Goal: Find specific page/section: Find specific page/section

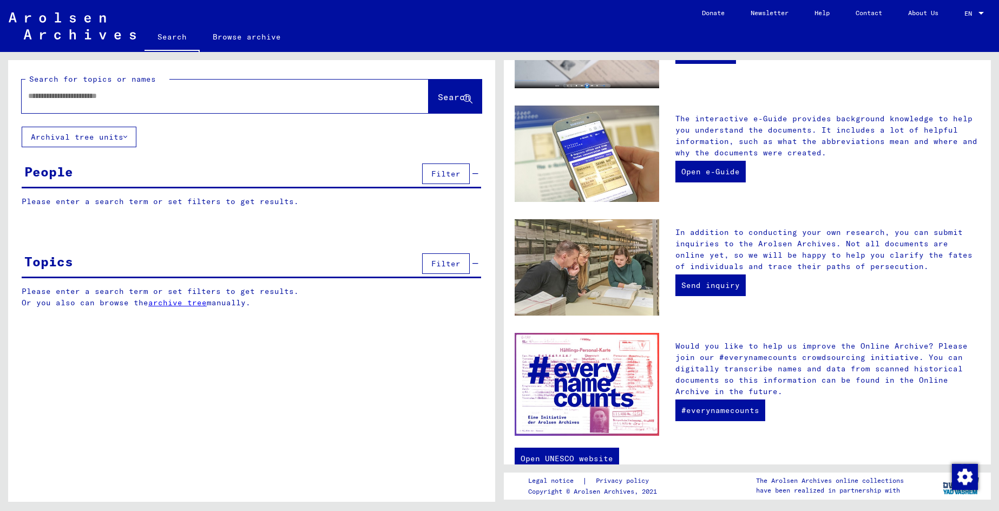
scroll to position [270, 0]
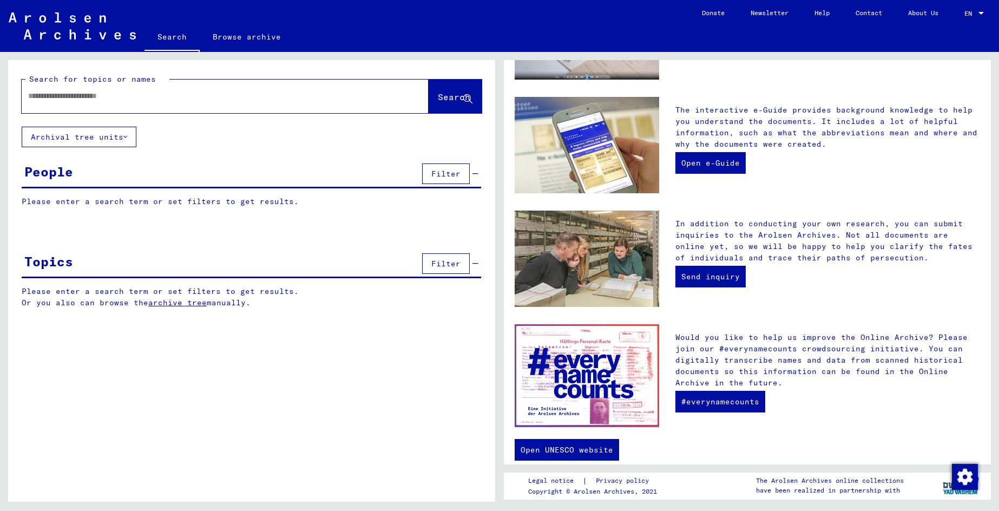
click at [188, 303] on link "archive tree" at bounding box center [177, 303] width 58 height 10
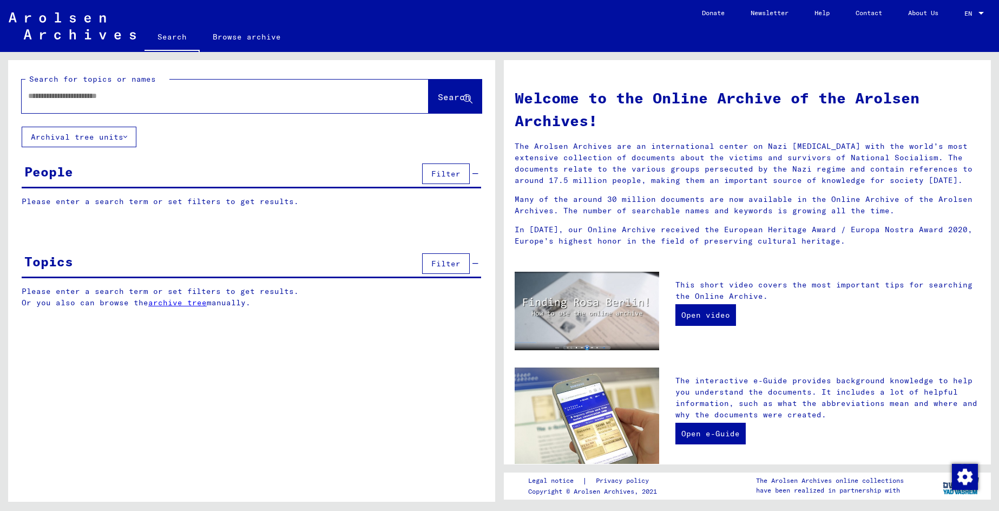
click at [113, 97] on input "text" at bounding box center [212, 95] width 368 height 11
click at [124, 203] on p "Please enter a search term or set filters to get results." at bounding box center [251, 201] width 459 height 11
click at [444, 180] on button "Filter" at bounding box center [446, 173] width 48 height 21
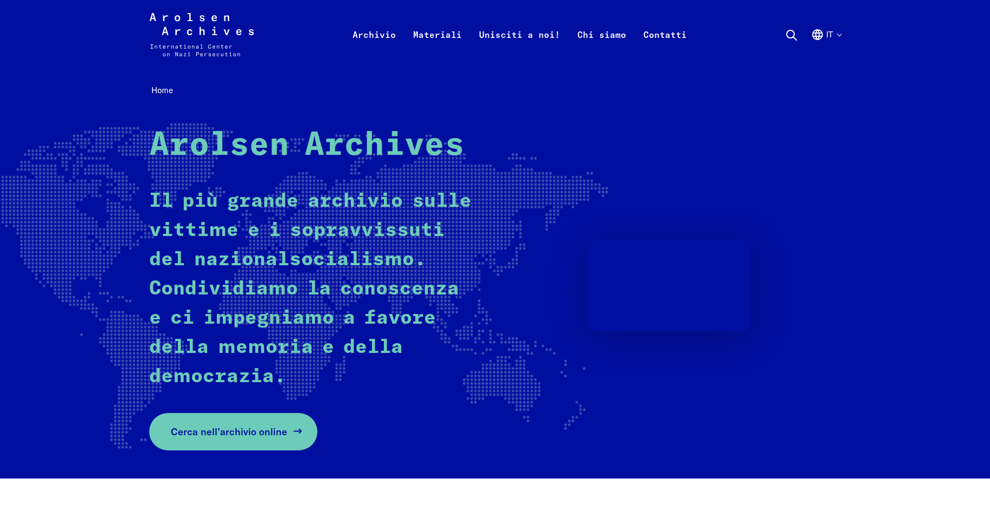
click at [267, 438] on span "Cerca nell’archivio online" at bounding box center [229, 431] width 116 height 15
